Goal: Book appointment/travel/reservation

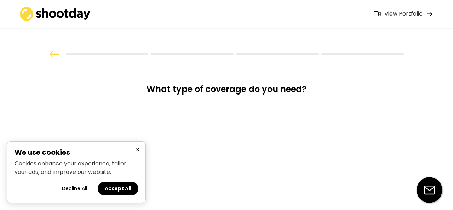
click at [132, 150] on h2 "We use cookies" at bounding box center [77, 152] width 124 height 7
click at [133, 150] on button "×" at bounding box center [137, 149] width 8 height 9
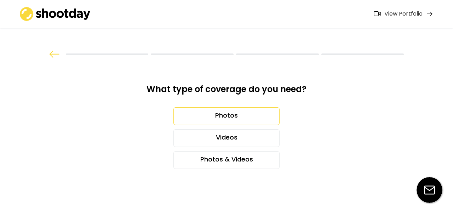
click at [224, 111] on div "Photos" at bounding box center [226, 116] width 106 height 18
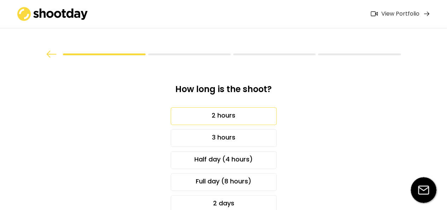
click at [243, 116] on div "2 hours" at bounding box center [224, 116] width 106 height 18
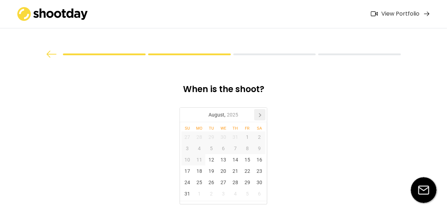
click at [257, 114] on icon at bounding box center [259, 114] width 11 height 11
click at [234, 149] on div "11" at bounding box center [236, 148] width 12 height 11
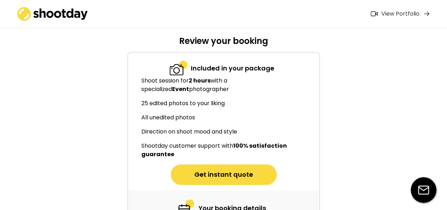
scroll to position [59, 0]
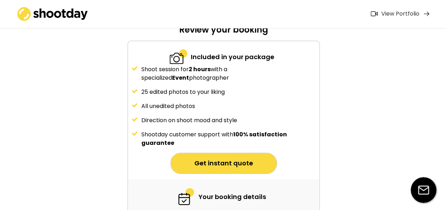
click at [258, 165] on button "Get instant quote" at bounding box center [224, 163] width 106 height 21
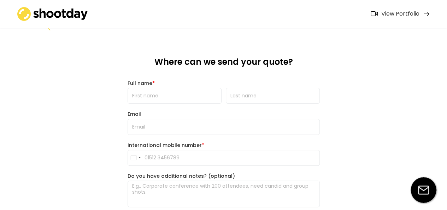
scroll to position [0, 0]
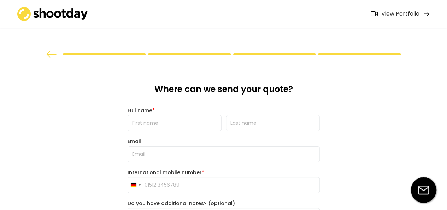
click at [387, 14] on div "View Portfolio" at bounding box center [401, 13] width 38 height 7
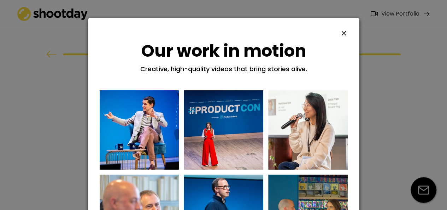
click at [344, 40] on h1 "Our work in motion" at bounding box center [224, 51] width 248 height 22
click at [343, 34] on use at bounding box center [344, 33] width 5 height 5
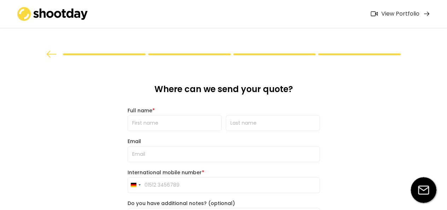
click at [68, 19] on img at bounding box center [52, 14] width 71 height 14
